Goal: Task Accomplishment & Management: Complete application form

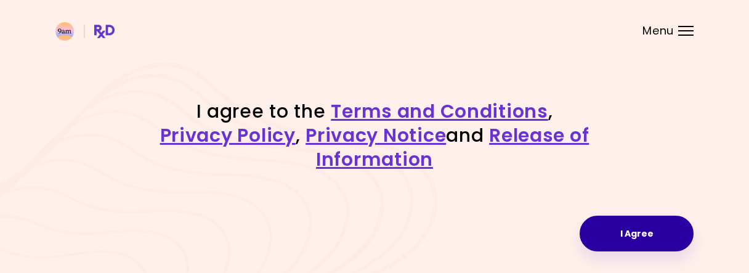
click at [596, 233] on button "I Agree" at bounding box center [636, 233] width 114 height 36
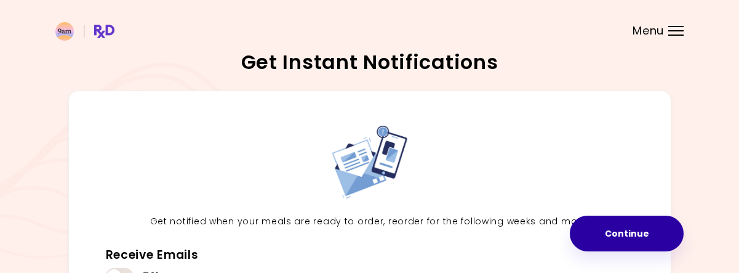
click at [592, 223] on button "Continue" at bounding box center [627, 233] width 114 height 36
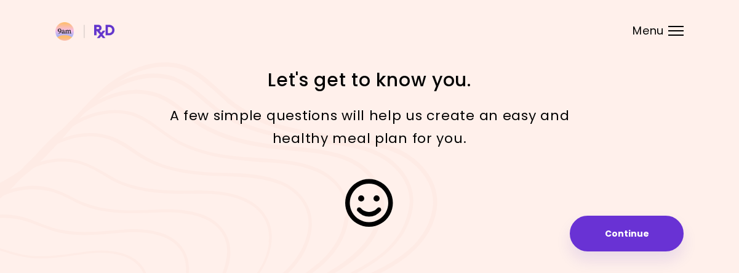
scroll to position [40, 0]
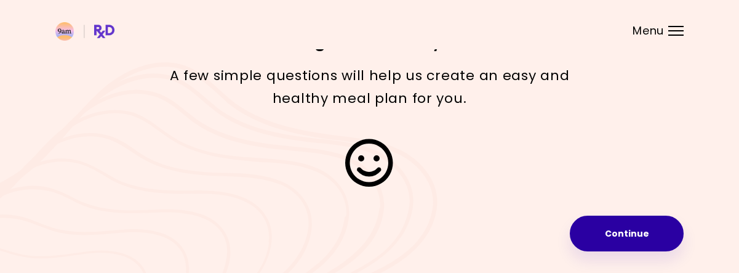
click at [590, 238] on button "Continue" at bounding box center [627, 233] width 114 height 36
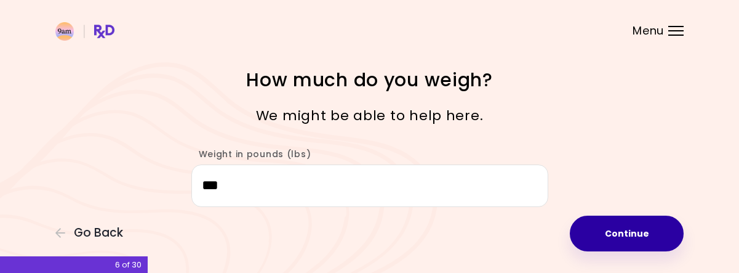
click at [625, 235] on button "Continue" at bounding box center [627, 233] width 114 height 36
select select "****"
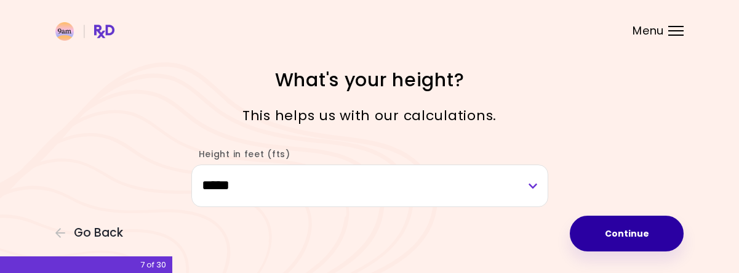
click at [619, 233] on button "Continue" at bounding box center [627, 233] width 114 height 36
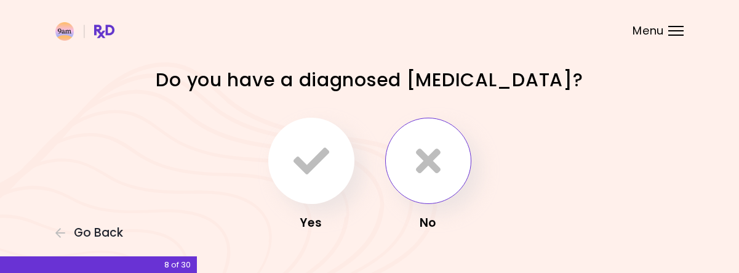
click at [431, 192] on button "button" at bounding box center [428, 161] width 86 height 86
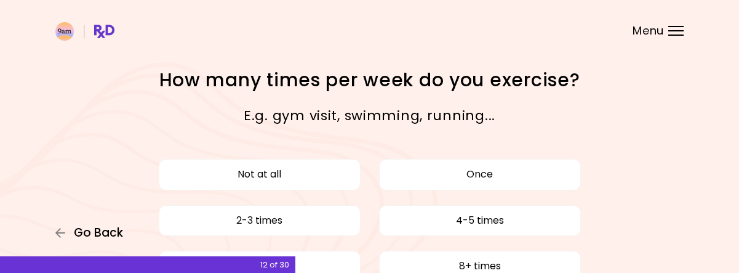
click at [80, 230] on span "Go Back" at bounding box center [98, 233] width 49 height 14
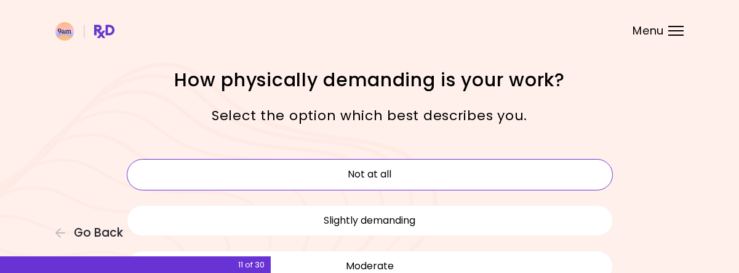
scroll to position [123, 0]
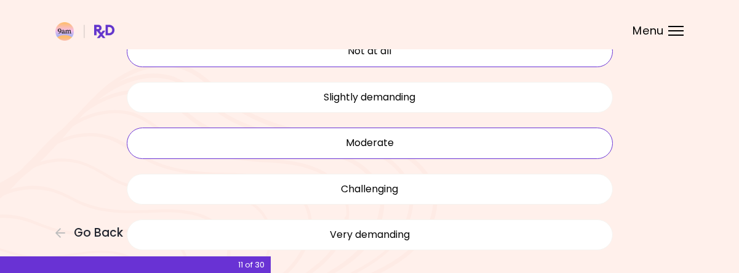
click at [219, 148] on button "Moderate" at bounding box center [370, 142] width 486 height 31
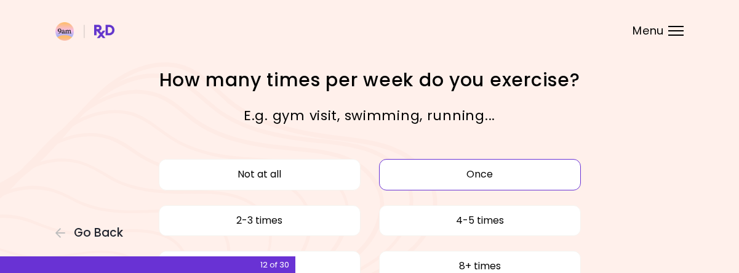
click at [468, 178] on button "Once" at bounding box center [480, 174] width 202 height 31
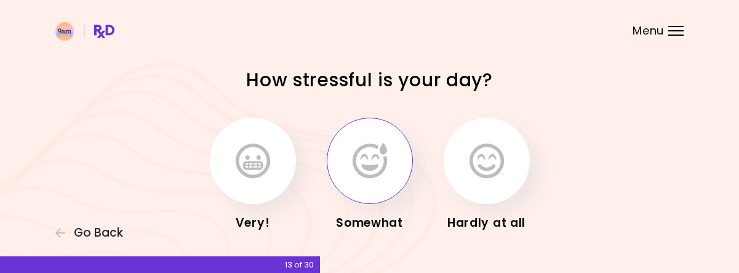
click at [394, 167] on button "button" at bounding box center [370, 161] width 86 height 86
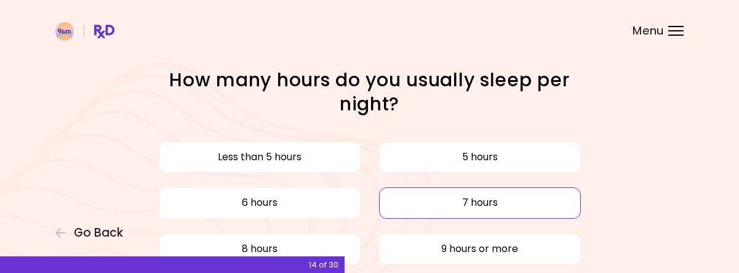
click at [420, 203] on button "7 hours" at bounding box center [480, 202] width 202 height 31
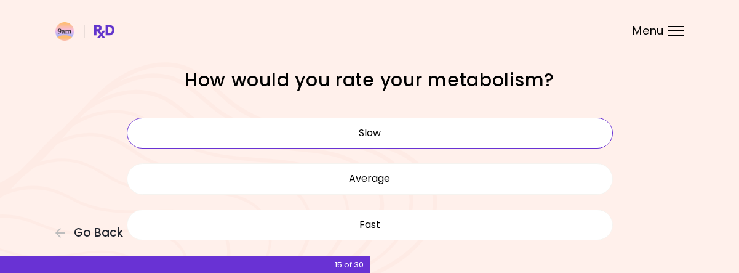
click at [362, 131] on button "Slow" at bounding box center [370, 133] width 486 height 31
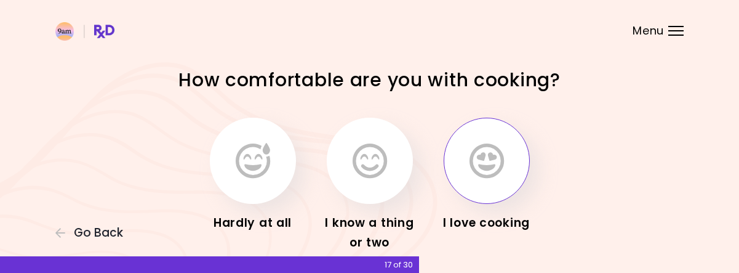
click at [473, 175] on icon "button" at bounding box center [487, 161] width 34 height 36
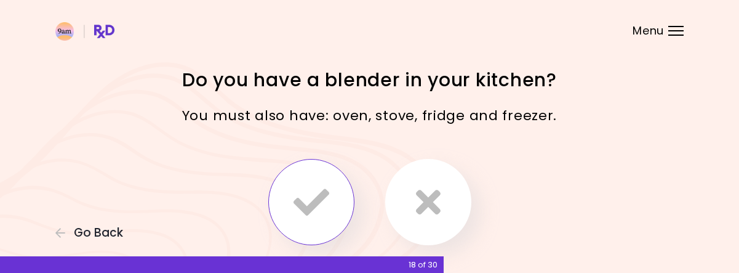
click at [313, 196] on icon "button" at bounding box center [312, 202] width 36 height 36
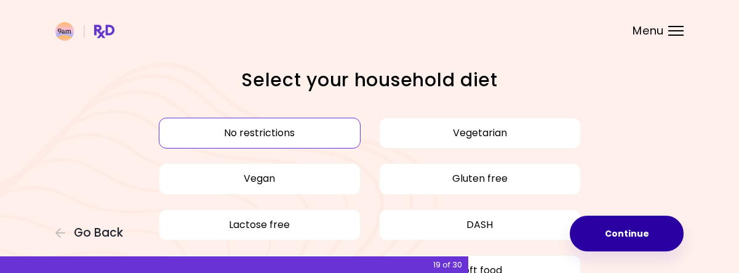
click at [657, 241] on button "Continue" at bounding box center [627, 233] width 114 height 36
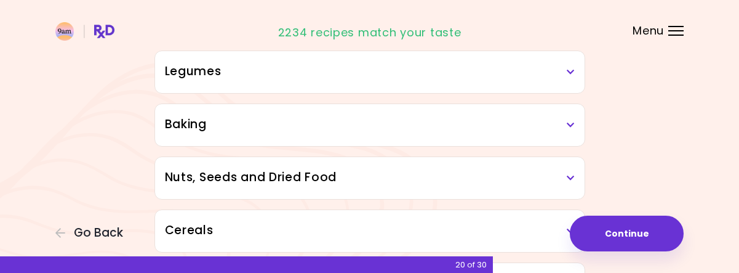
scroll to position [800, 0]
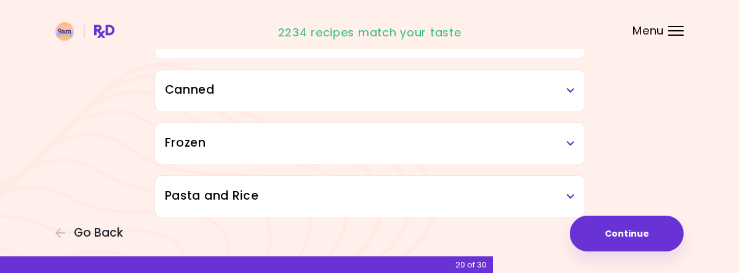
click at [565, 187] on h3 "Pasta and Rice" at bounding box center [370, 196] width 410 height 18
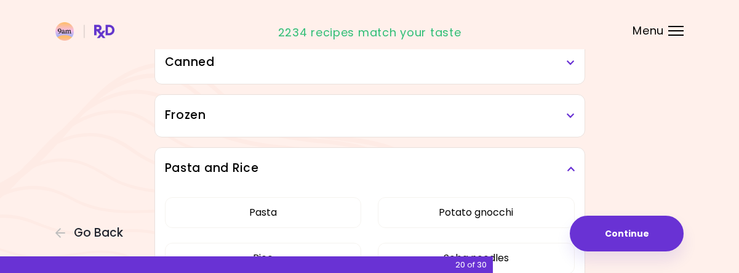
scroll to position [722, 0]
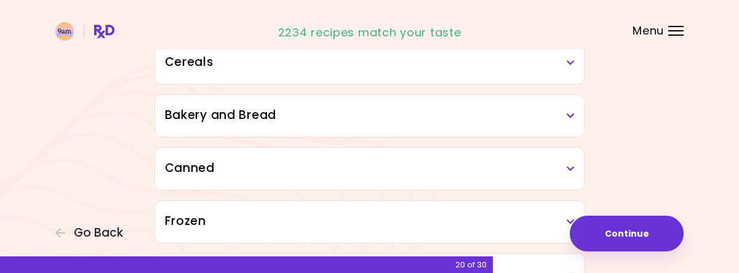
click at [561, 168] on h3 "Canned" at bounding box center [370, 168] width 410 height 18
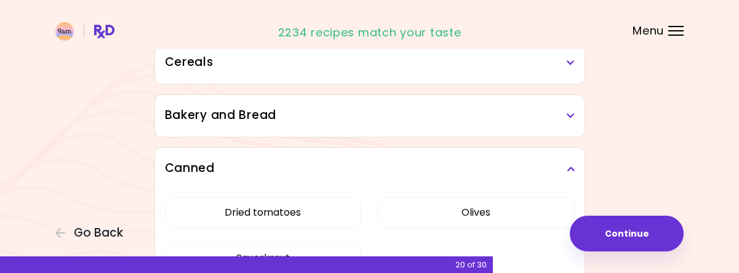
scroll to position [845, 0]
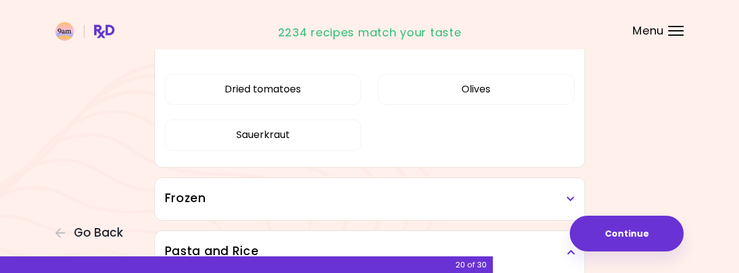
click at [566, 197] on h3 "Frozen" at bounding box center [370, 199] width 410 height 18
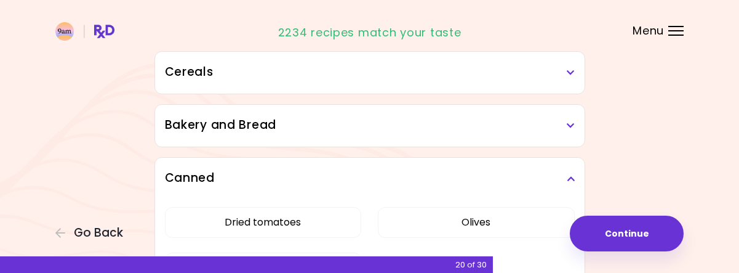
scroll to position [693, 0]
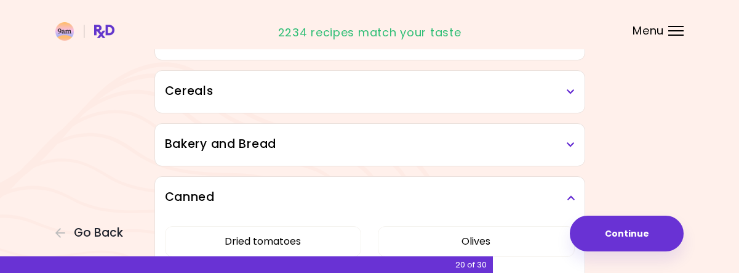
click at [572, 140] on icon at bounding box center [571, 144] width 8 height 9
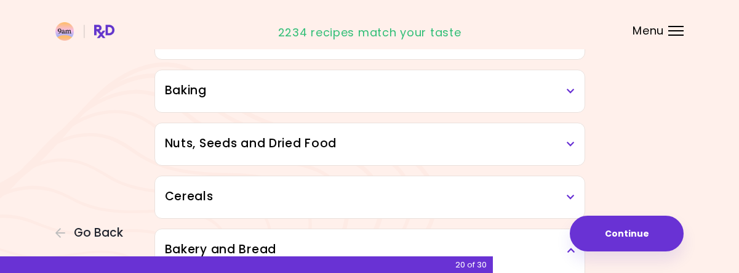
scroll to position [570, 0]
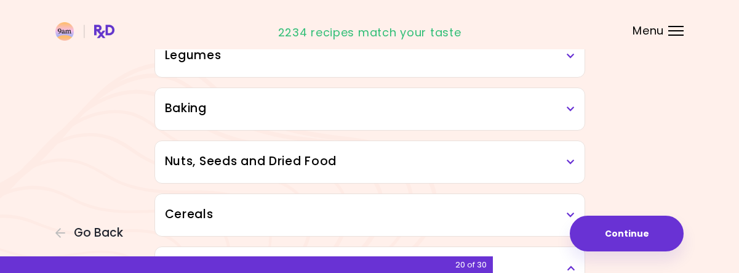
click at [566, 206] on h3 "Cereals" at bounding box center [370, 215] width 410 height 18
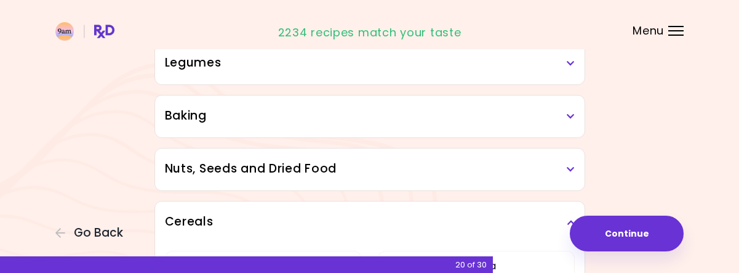
scroll to position [632, 0]
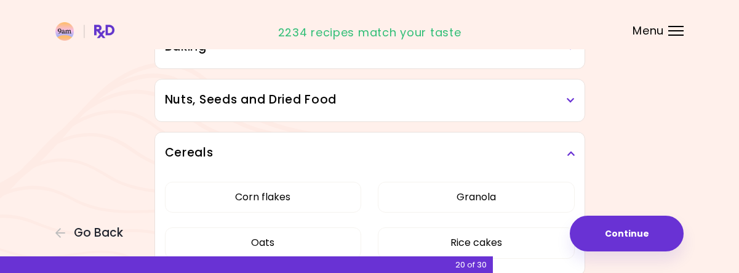
click at [572, 98] on icon at bounding box center [571, 100] width 8 height 9
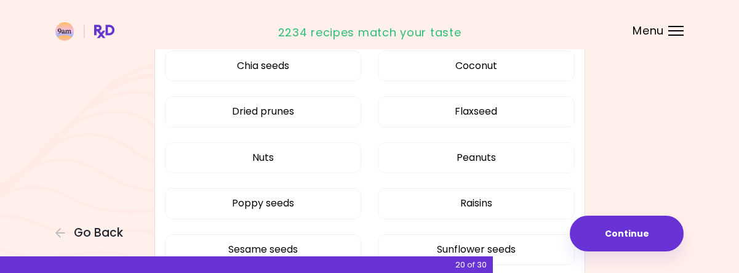
scroll to position [755, 0]
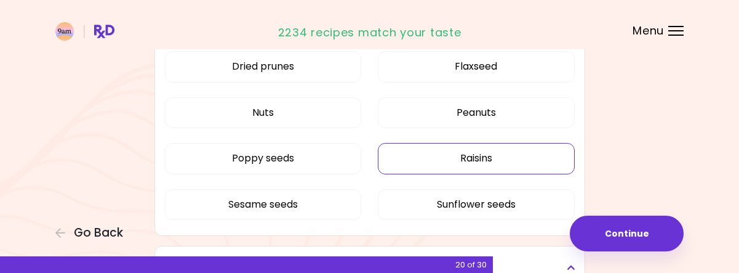
click at [457, 147] on button "Raisins" at bounding box center [476, 158] width 197 height 31
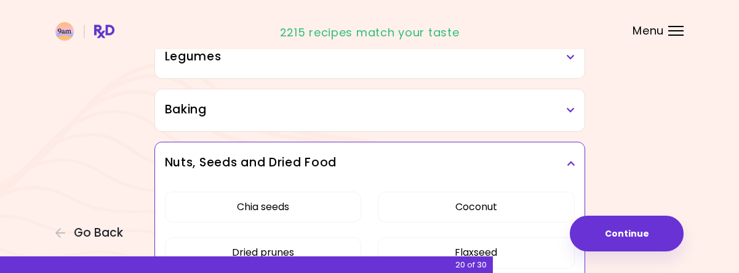
scroll to position [509, 0]
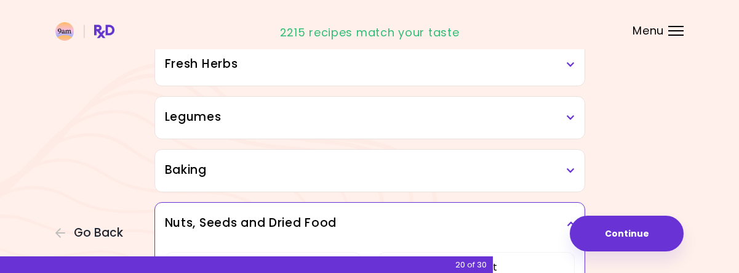
click at [562, 162] on h3 "Baking" at bounding box center [370, 170] width 410 height 18
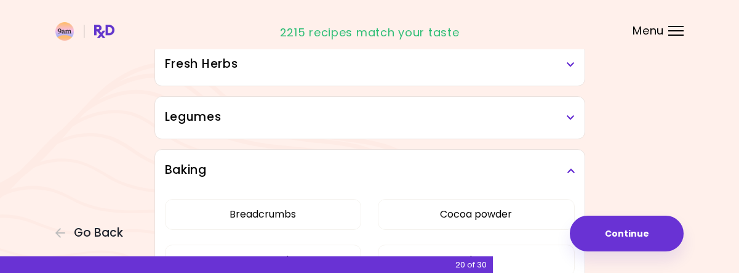
scroll to position [447, 0]
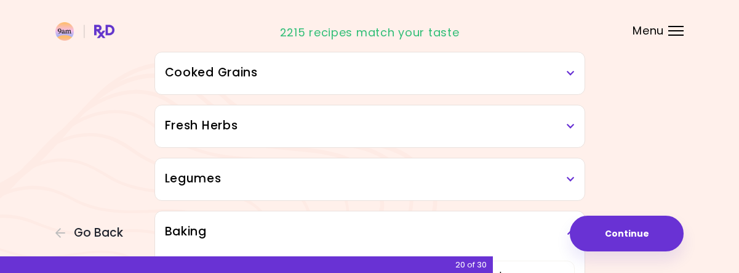
click at [569, 170] on h3 "Legumes" at bounding box center [370, 179] width 410 height 18
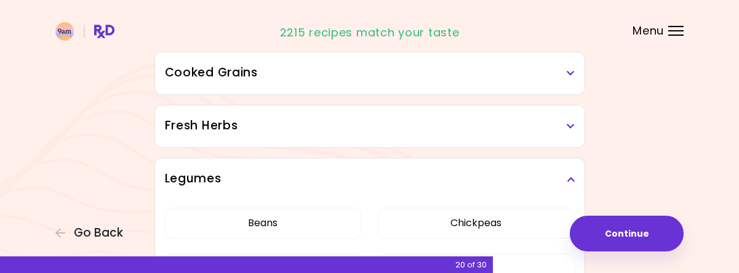
click at [560, 123] on h3 "Fresh Herbs" at bounding box center [370, 126] width 410 height 18
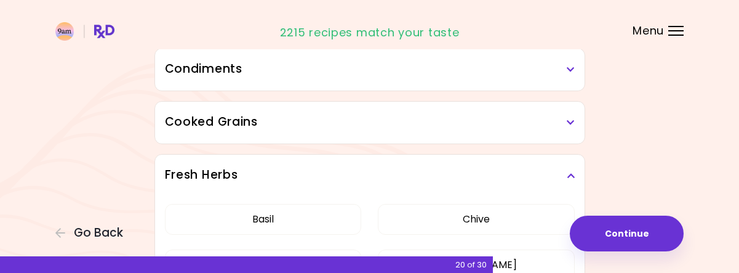
scroll to position [385, 0]
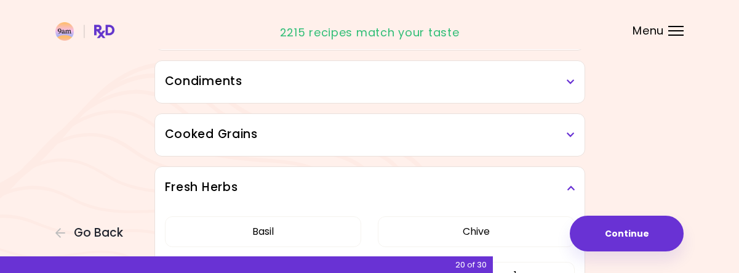
click at [554, 133] on h3 "Cooked Grains" at bounding box center [370, 135] width 410 height 18
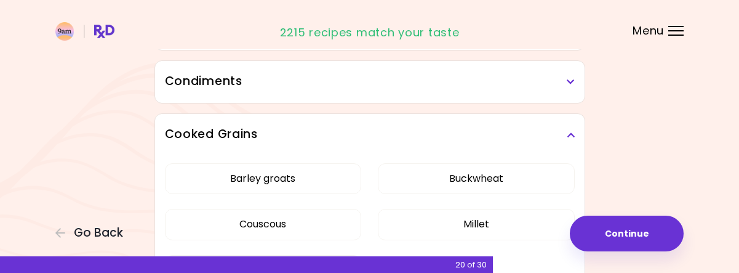
scroll to position [324, 0]
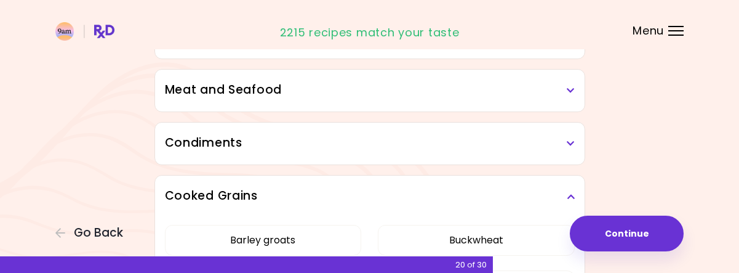
click at [561, 138] on h3 "Condiments" at bounding box center [370, 143] width 410 height 18
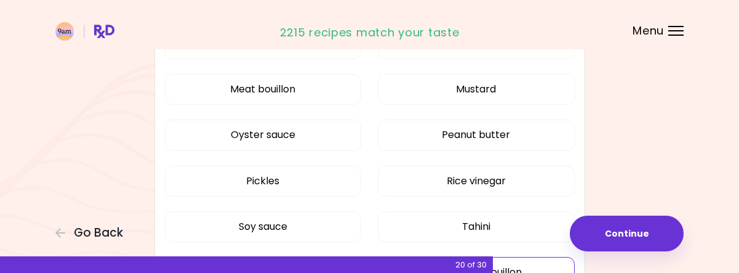
scroll to position [447, 0]
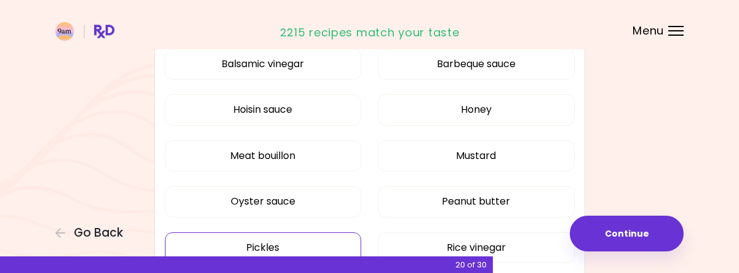
click at [276, 234] on button "Pickles" at bounding box center [263, 247] width 197 height 31
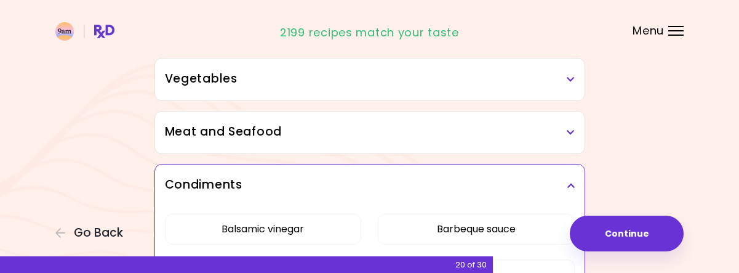
scroll to position [262, 0]
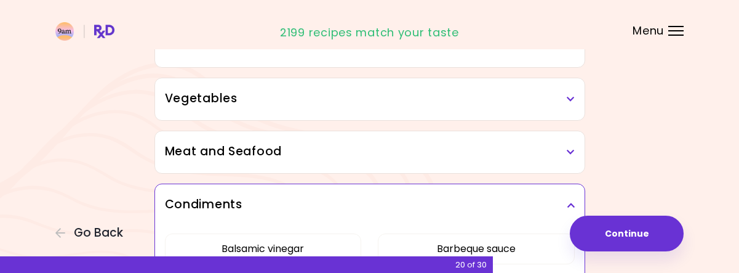
click at [446, 148] on h3 "Meat and Seafood" at bounding box center [370, 152] width 410 height 18
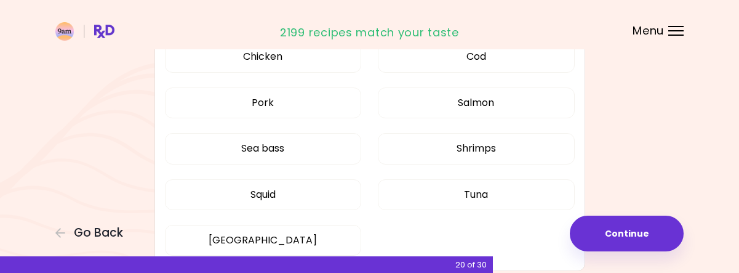
scroll to position [509, 0]
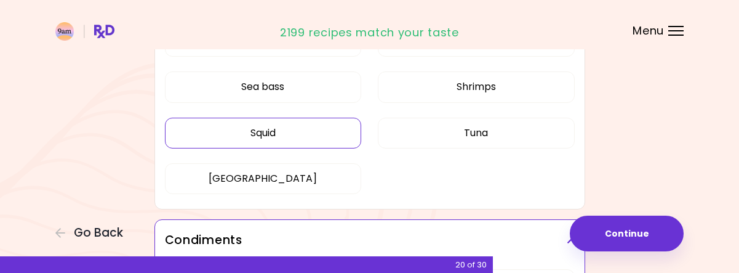
click at [302, 142] on button "Squid" at bounding box center [263, 133] width 197 height 31
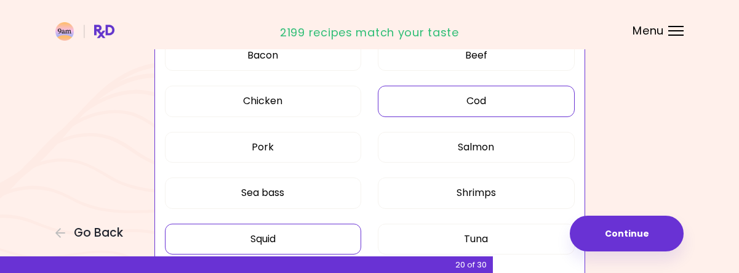
scroll to position [447, 0]
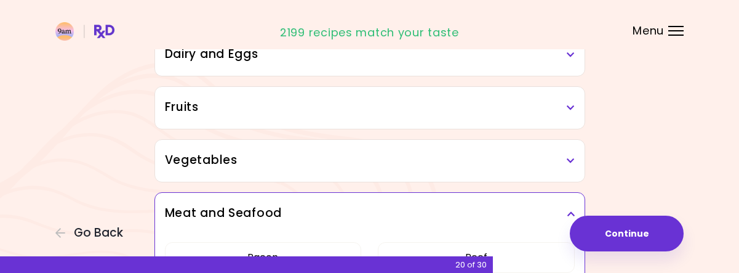
click at [426, 162] on h3 "Vegetables" at bounding box center [370, 160] width 410 height 18
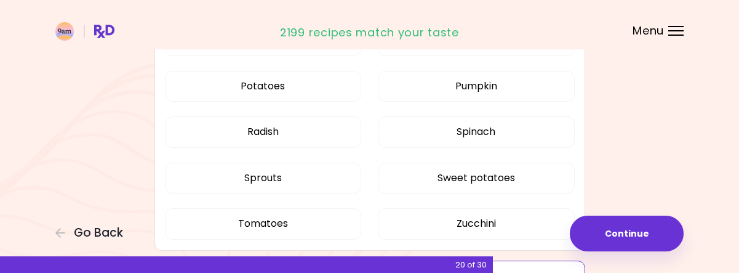
scroll to position [816, 0]
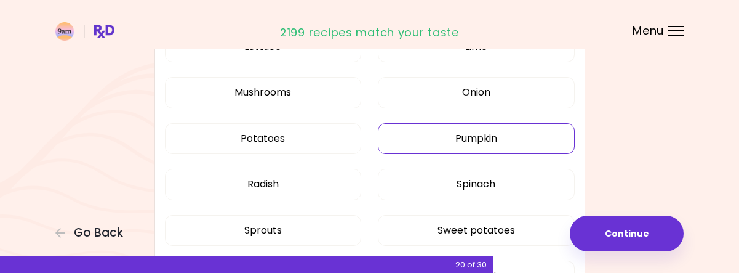
click at [443, 137] on button "Pumpkin" at bounding box center [476, 138] width 197 height 31
click at [278, 93] on button "Mushrooms" at bounding box center [263, 92] width 197 height 31
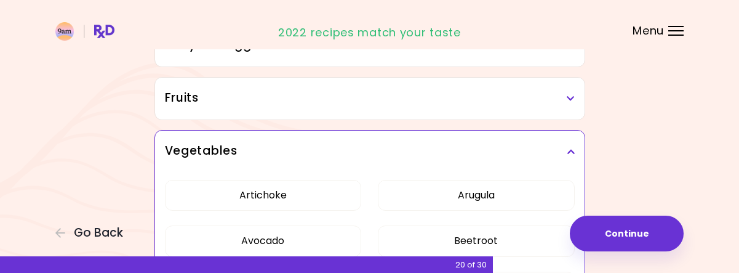
scroll to position [201, 0]
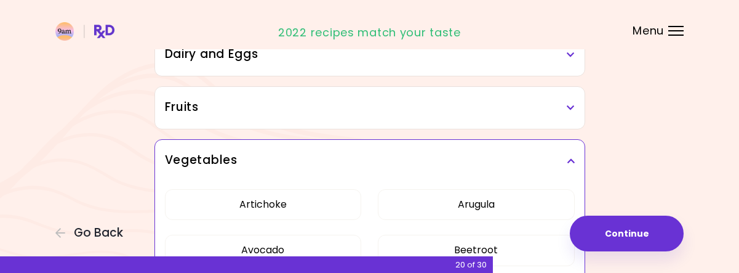
click at [404, 113] on h3 "Fruits" at bounding box center [370, 107] width 410 height 18
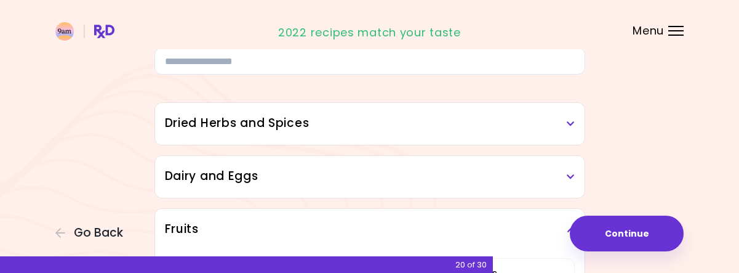
scroll to position [78, 0]
click at [379, 176] on h3 "Dairy and Eggs" at bounding box center [370, 178] width 410 height 18
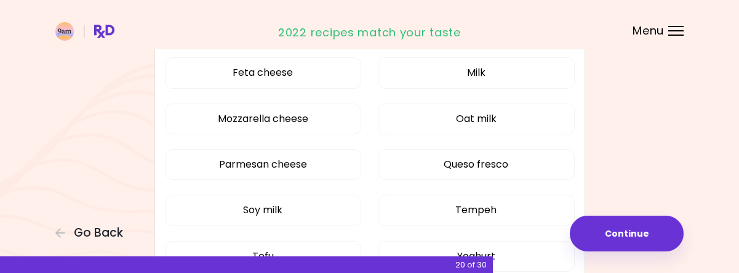
scroll to position [385, 0]
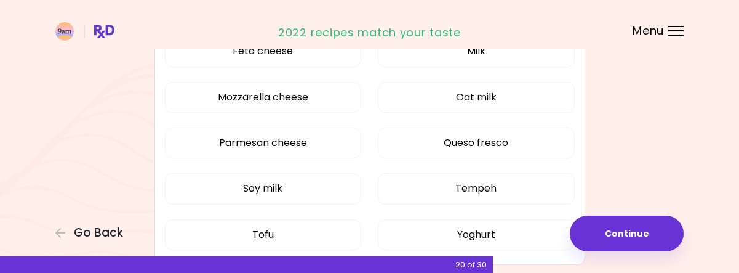
drag, startPoint x: 292, startPoint y: 233, endPoint x: 334, endPoint y: 204, distance: 50.7
click at [292, 234] on button "Tofu" at bounding box center [263, 234] width 197 height 31
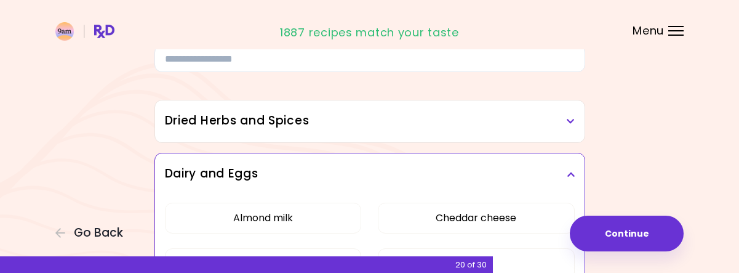
scroll to position [78, 0]
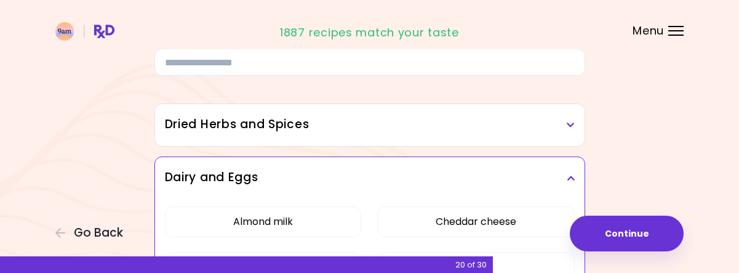
click at [398, 110] on div "Dried Herbs and Spices" at bounding box center [370, 125] width 430 height 42
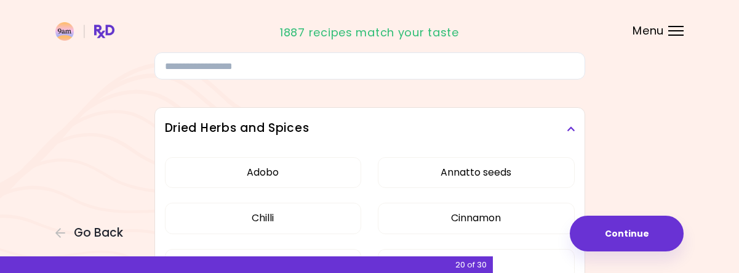
scroll to position [16, 0]
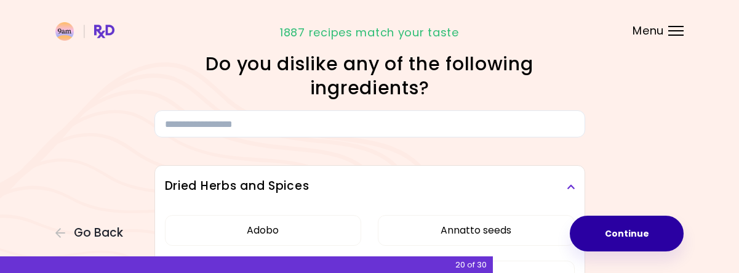
click at [670, 231] on button "Continue" at bounding box center [627, 233] width 114 height 36
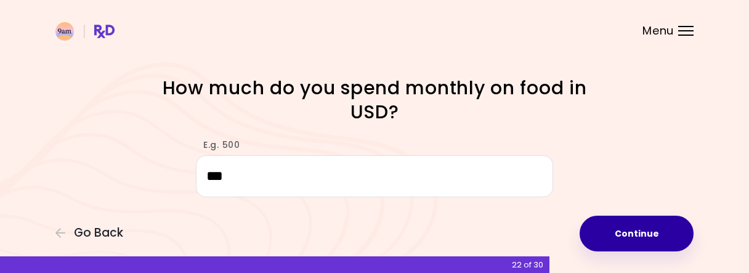
type input "***"
click at [657, 229] on button "Continue" at bounding box center [636, 233] width 114 height 36
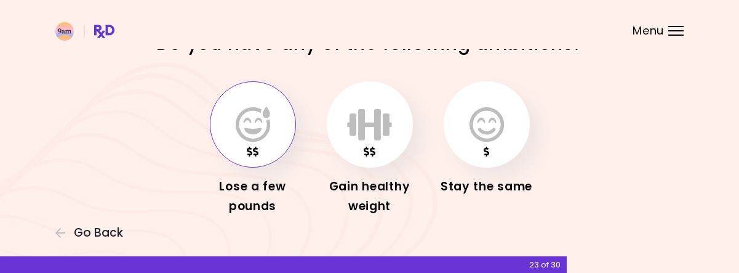
scroll to position [70, 0]
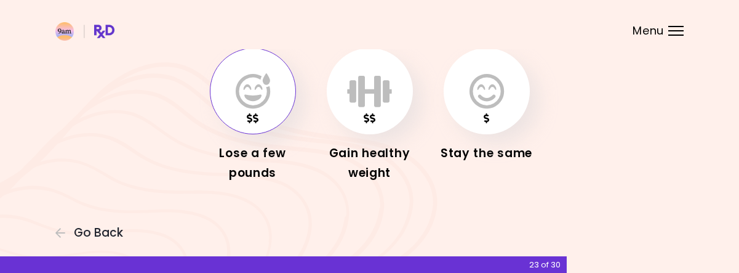
click at [250, 108] on icon "button" at bounding box center [253, 91] width 34 height 36
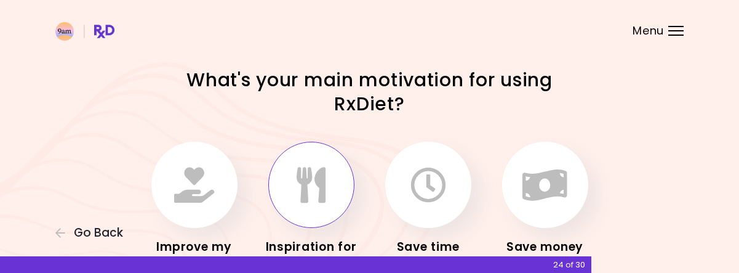
scroll to position [62, 0]
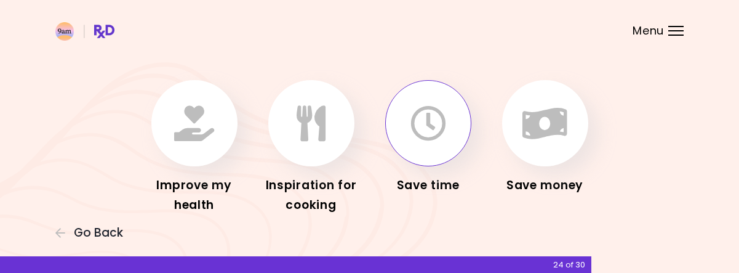
click at [461, 142] on button "button" at bounding box center [428, 123] width 86 height 86
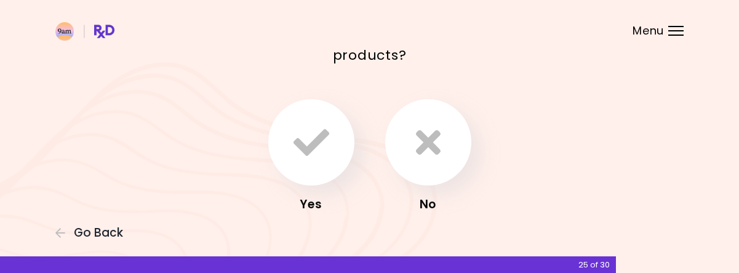
scroll to position [123, 0]
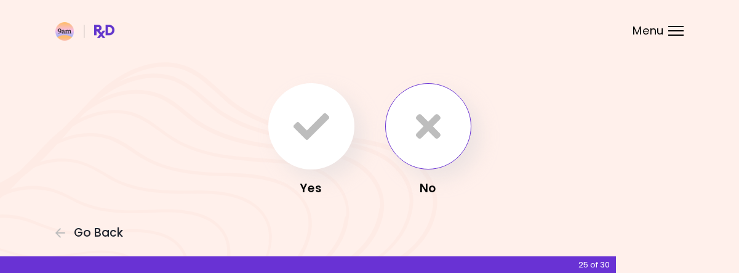
click at [420, 149] on button "button" at bounding box center [428, 126] width 86 height 86
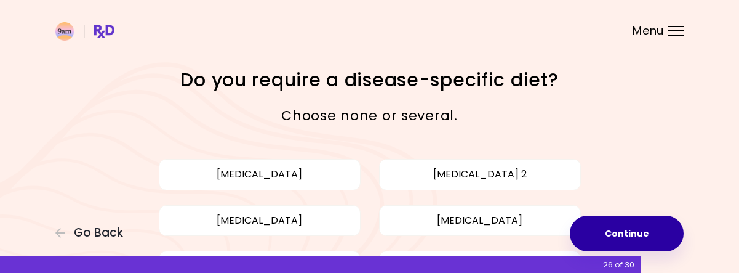
click at [629, 232] on button "Continue" at bounding box center [627, 233] width 114 height 36
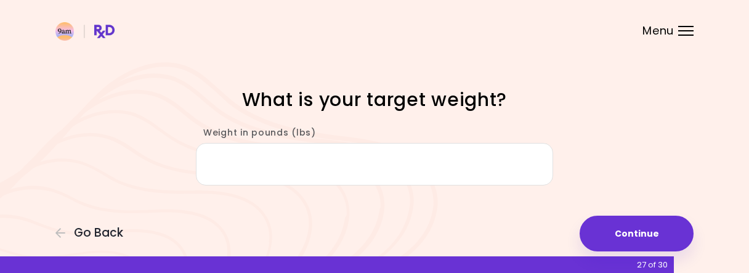
click at [372, 165] on input "Weight in pounds (lbs)" at bounding box center [374, 164] width 357 height 42
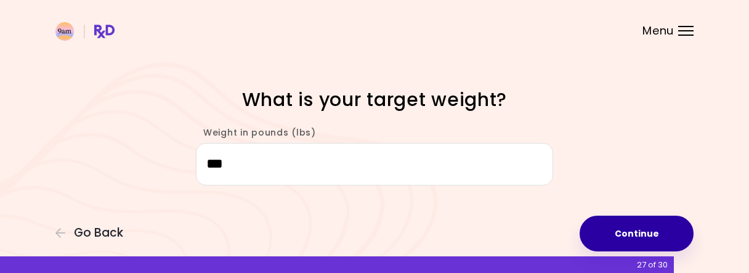
type input "***"
click at [645, 239] on button "Continue" at bounding box center [636, 233] width 114 height 36
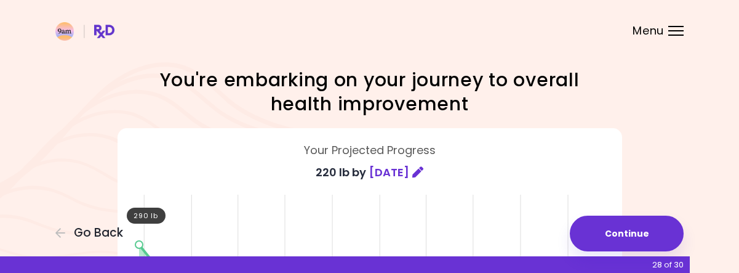
click at [424, 172] on icon at bounding box center [417, 171] width 11 height 11
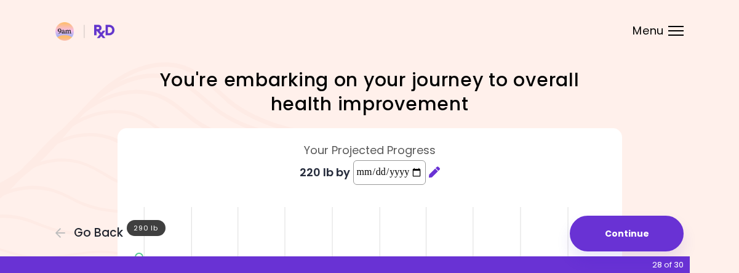
click at [426, 171] on input "**********" at bounding box center [389, 172] width 73 height 25
type input "**********"
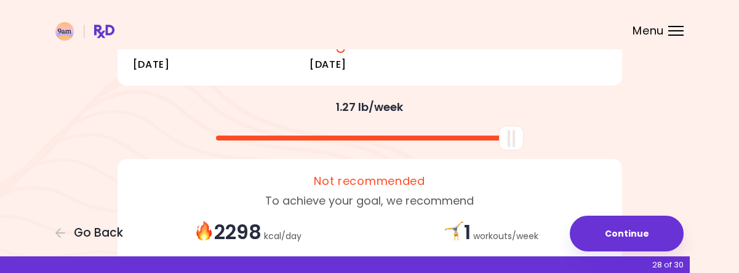
scroll to position [369, 0]
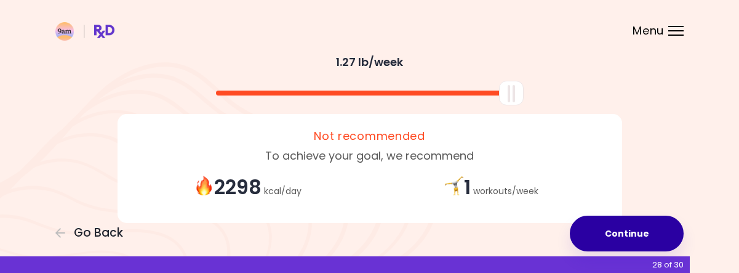
click at [614, 240] on button "Continue" at bounding box center [627, 233] width 114 height 36
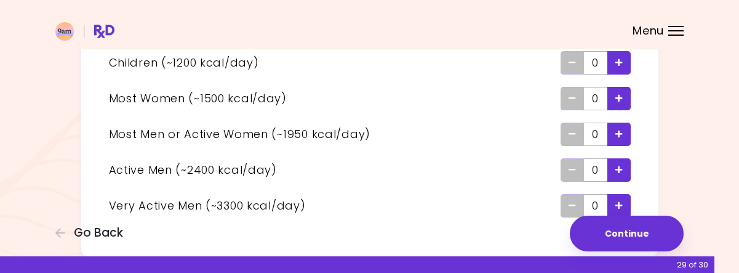
scroll to position [182, 0]
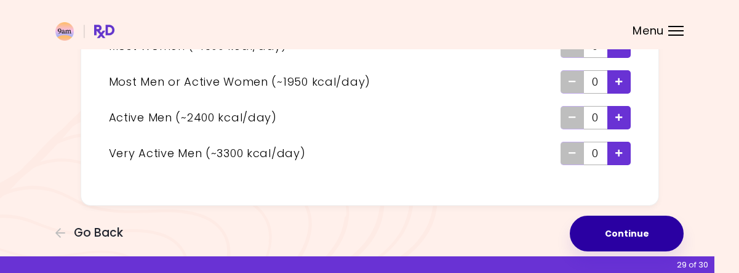
click at [605, 239] on button "Continue" at bounding box center [627, 233] width 114 height 36
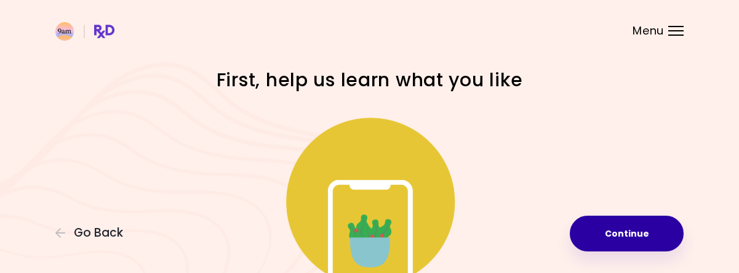
click at [582, 225] on button "Continue" at bounding box center [627, 233] width 114 height 36
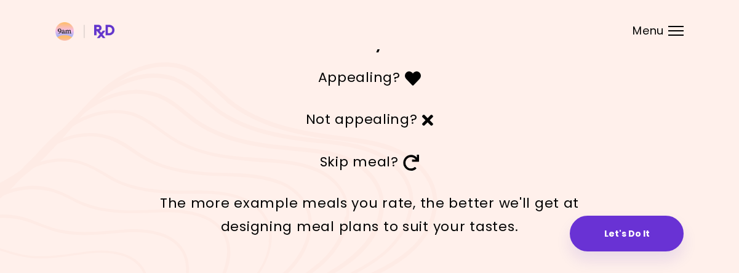
scroll to position [105, 0]
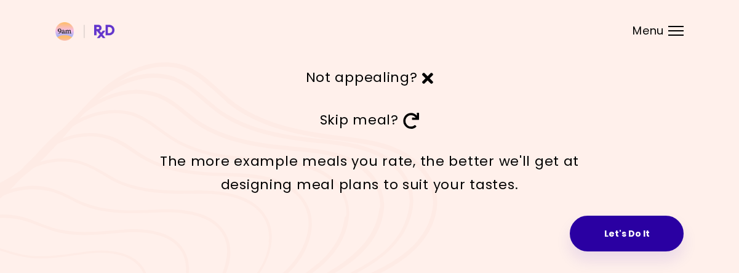
click at [611, 225] on button "Let's Do It" at bounding box center [627, 233] width 114 height 36
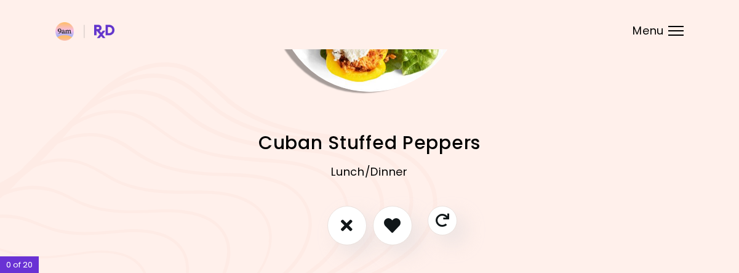
scroll to position [182, 0]
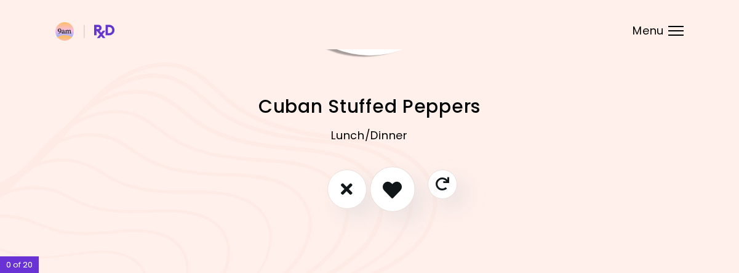
click at [395, 188] on icon "I like this recipe" at bounding box center [392, 188] width 19 height 19
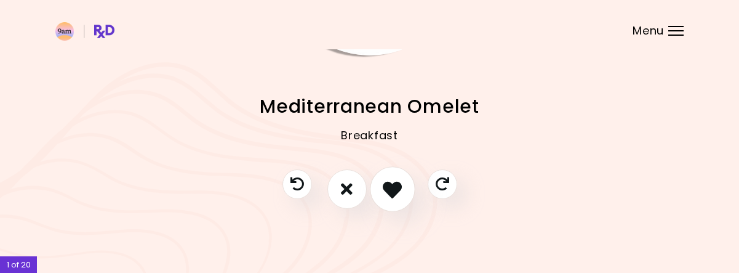
click at [395, 188] on icon "I like this recipe" at bounding box center [392, 188] width 19 height 19
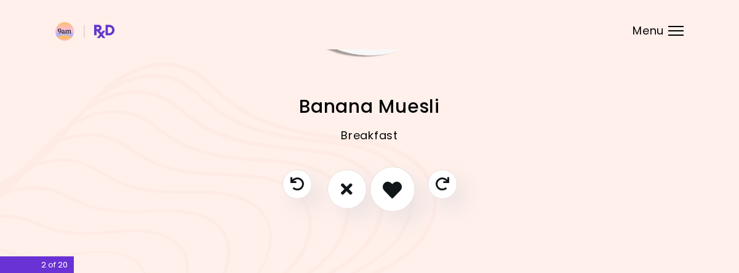
click at [395, 191] on icon "I like this recipe" at bounding box center [392, 188] width 19 height 19
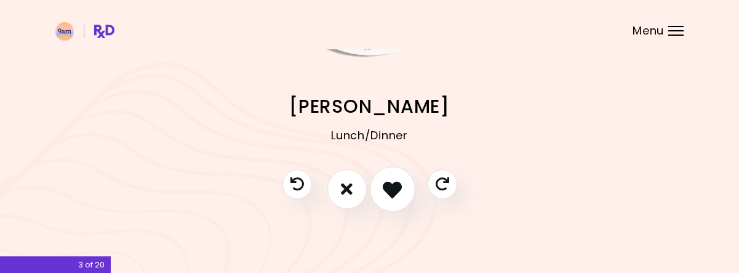
click at [396, 187] on icon "I like this recipe" at bounding box center [392, 188] width 19 height 19
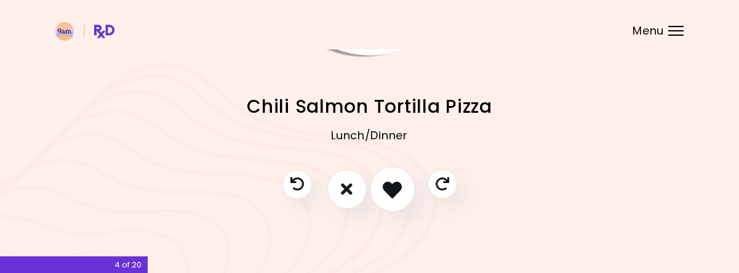
click at [396, 187] on icon "I like this recipe" at bounding box center [392, 188] width 19 height 19
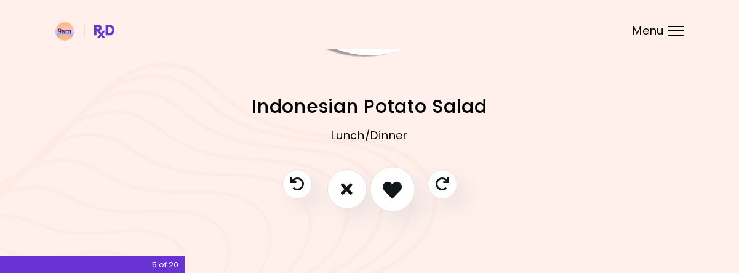
click at [395, 190] on icon "I like this recipe" at bounding box center [392, 188] width 19 height 19
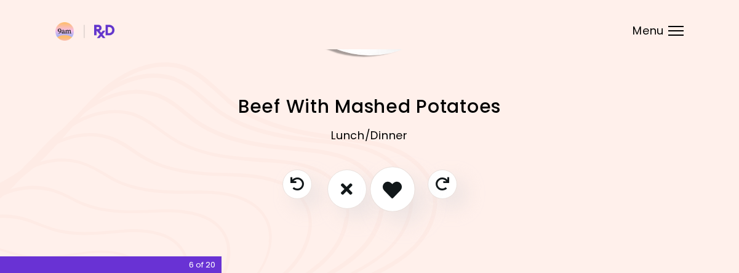
scroll to position [0, 0]
click at [396, 187] on icon "I like this recipe" at bounding box center [392, 188] width 19 height 19
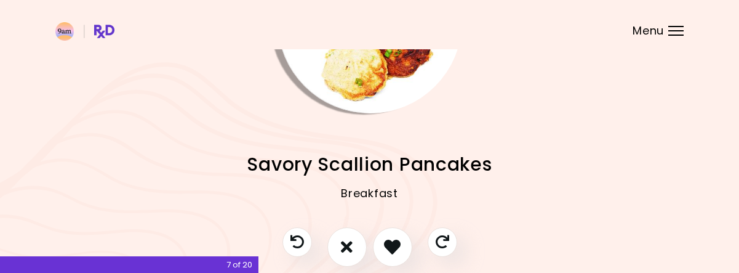
scroll to position [182, 0]
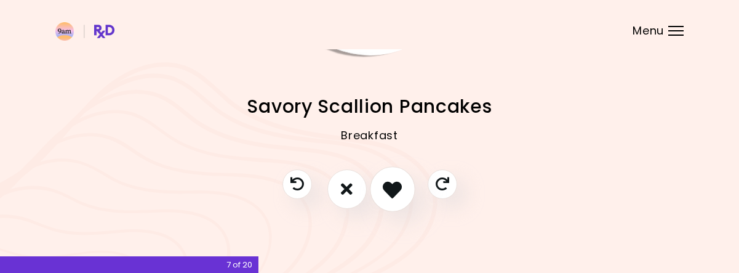
click at [395, 205] on button "I like this recipe" at bounding box center [393, 189] width 46 height 46
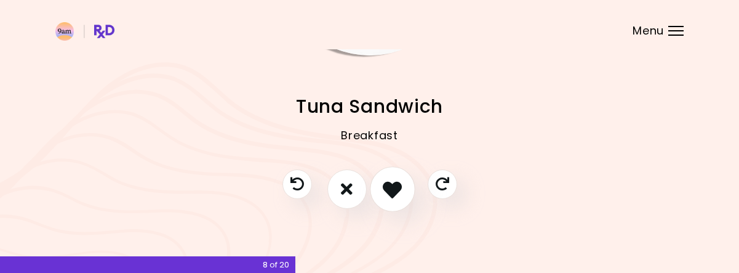
click at [396, 204] on button "I like this recipe" at bounding box center [393, 189] width 46 height 46
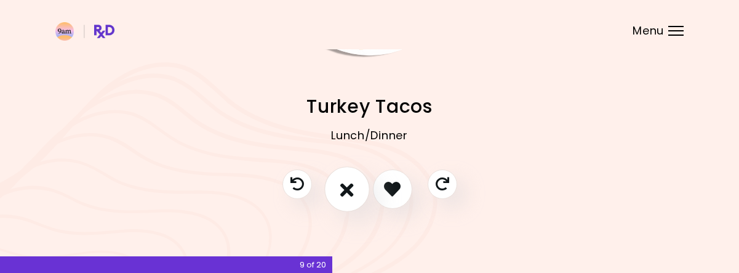
click at [353, 197] on button "I don't like this recipe" at bounding box center [347, 189] width 46 height 46
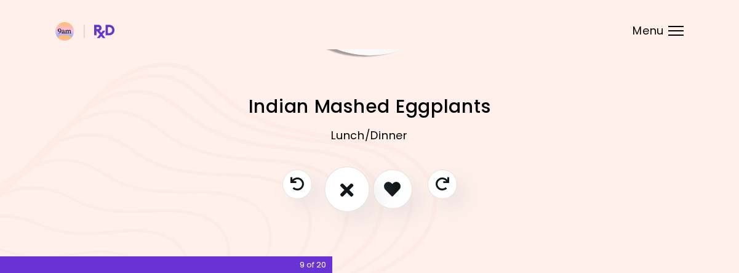
click at [350, 194] on icon "I don't like this recipe" at bounding box center [347, 188] width 14 height 19
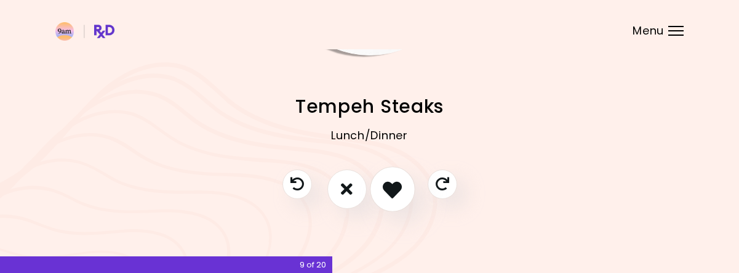
click at [388, 194] on icon "I like this recipe" at bounding box center [392, 188] width 19 height 19
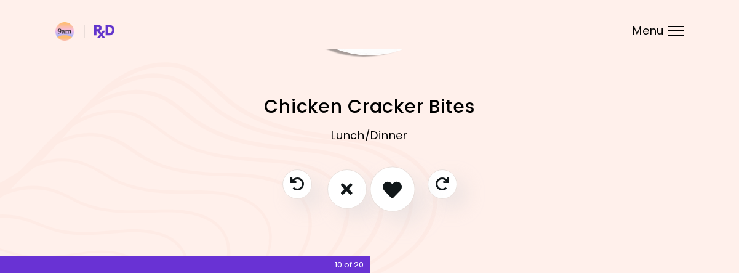
click at [388, 188] on icon "I like this recipe" at bounding box center [392, 188] width 19 height 19
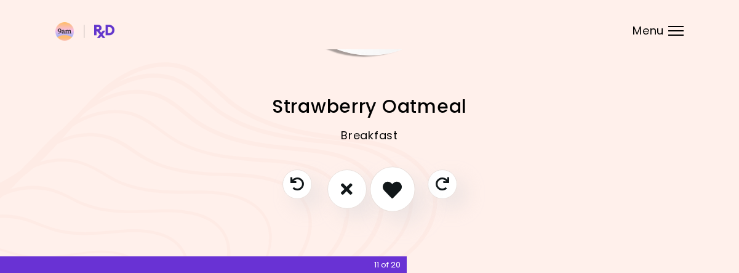
click at [387, 187] on icon "I like this recipe" at bounding box center [392, 188] width 19 height 19
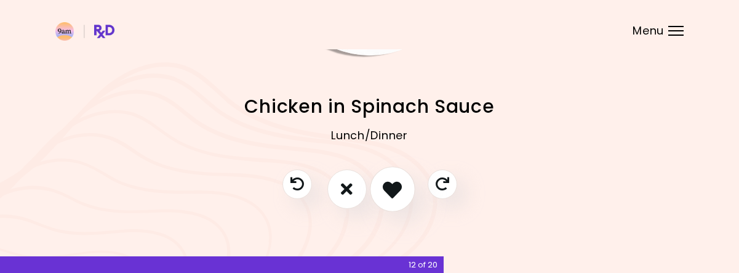
click at [387, 182] on icon "I like this recipe" at bounding box center [392, 188] width 19 height 19
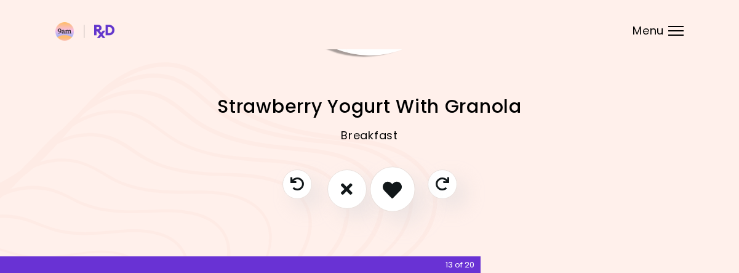
click at [395, 177] on button "I like this recipe" at bounding box center [393, 189] width 46 height 46
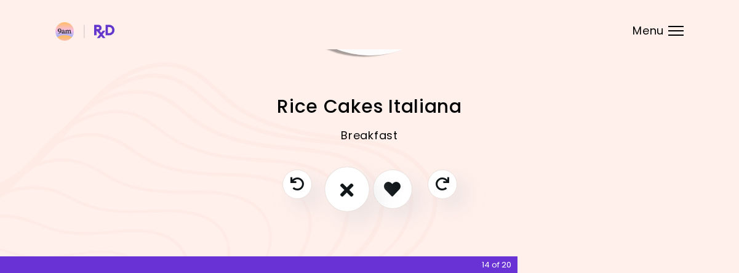
click at [347, 190] on icon "I don't like this recipe" at bounding box center [347, 188] width 14 height 19
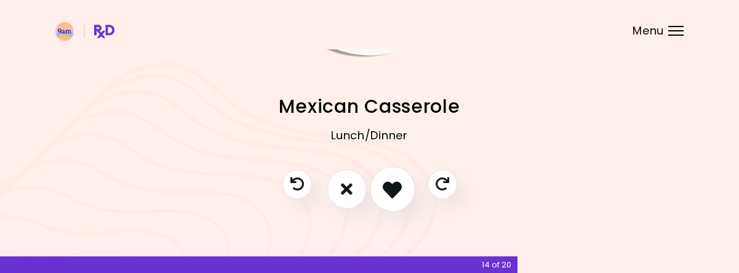
click at [392, 185] on icon "I like this recipe" at bounding box center [392, 188] width 19 height 19
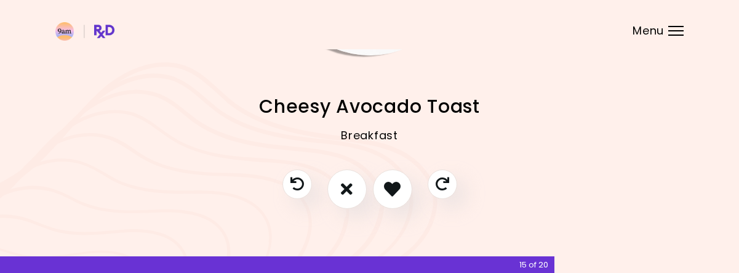
drag, startPoint x: 395, startPoint y: 173, endPoint x: 408, endPoint y: 159, distance: 18.7
click at [395, 174] on button "I like this recipe" at bounding box center [392, 188] width 39 height 39
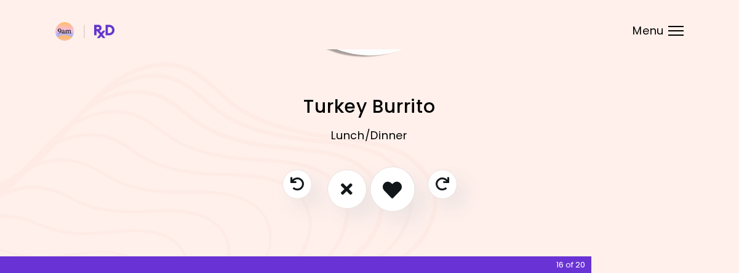
click at [394, 193] on icon "I like this recipe" at bounding box center [392, 188] width 19 height 19
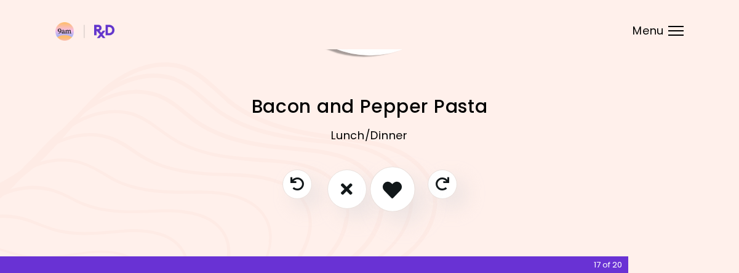
click at [387, 188] on icon "I like this recipe" at bounding box center [392, 188] width 19 height 19
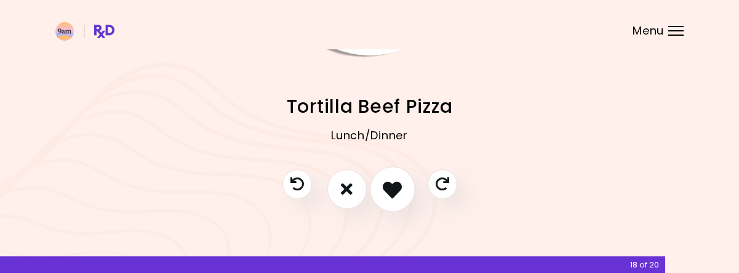
click at [393, 181] on icon "I like this recipe" at bounding box center [392, 188] width 19 height 19
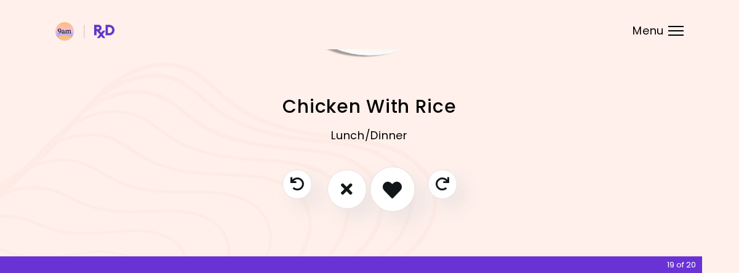
click at [399, 179] on button "I like this recipe" at bounding box center [393, 189] width 46 height 46
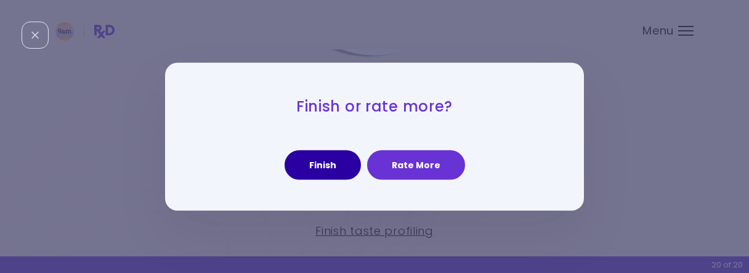
click at [344, 165] on button "Finish" at bounding box center [322, 165] width 76 height 30
